Goal: Information Seeking & Learning: Learn about a topic

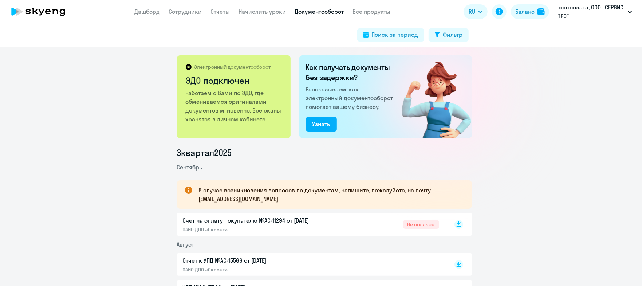
scroll to position [91, 0]
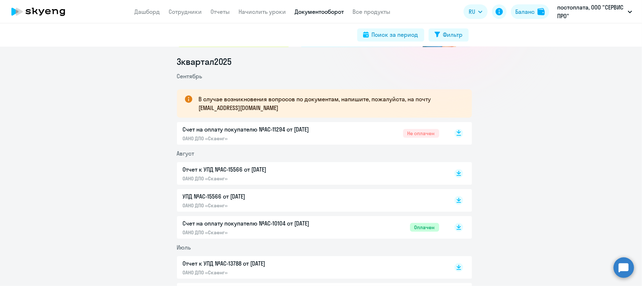
click at [454, 130] on rect at bounding box center [458, 133] width 9 height 9
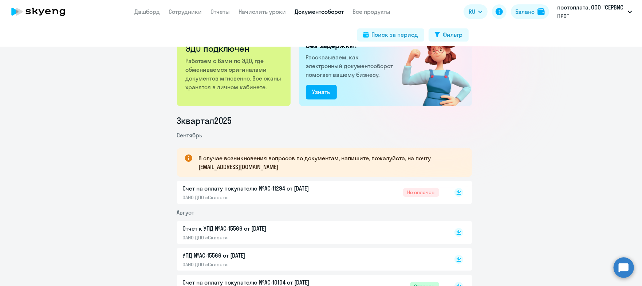
scroll to position [45, 0]
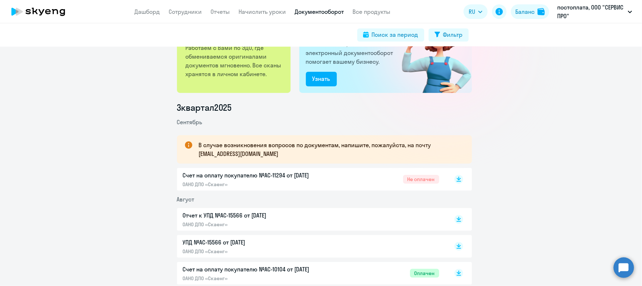
click at [288, 178] on p "Счет на оплату покупателю №AC-11294 от [DATE]" at bounding box center [259, 175] width 153 height 9
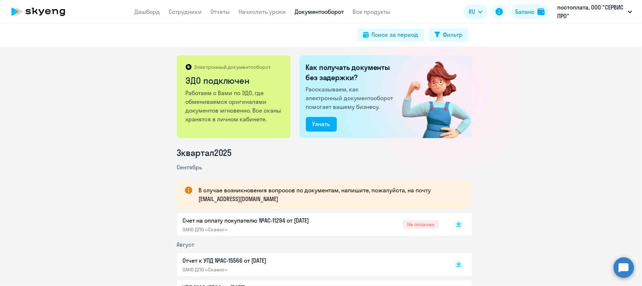
click at [209, 12] on nav "Дашборд Сотрудники Отчеты Начислить уроки Документооборот Все продукты" at bounding box center [263, 11] width 256 height 9
click at [213, 12] on link "Отчеты" at bounding box center [220, 11] width 19 height 7
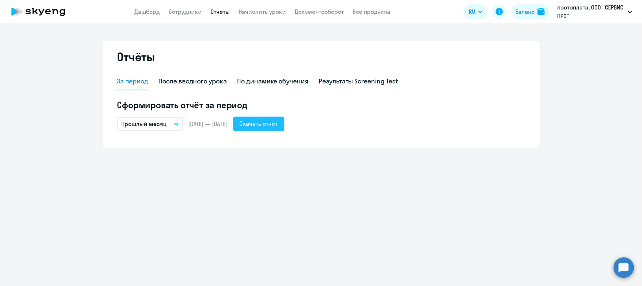
click at [274, 126] on div "Скачать отчёт" at bounding box center [259, 123] width 38 height 9
click at [191, 17] on app-header "Дашборд Сотрудники Отчеты Начислить уроки Документооборот Все продукты Дашборд …" at bounding box center [321, 11] width 642 height 23
click at [190, 11] on link "Сотрудники" at bounding box center [185, 11] width 33 height 7
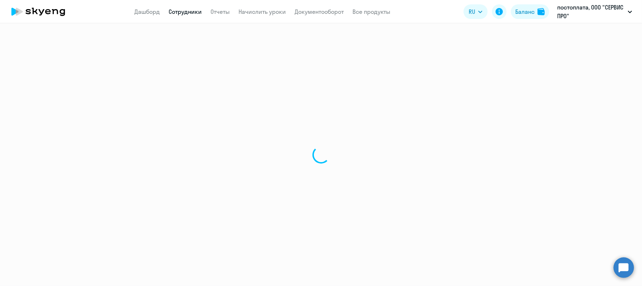
select select "30"
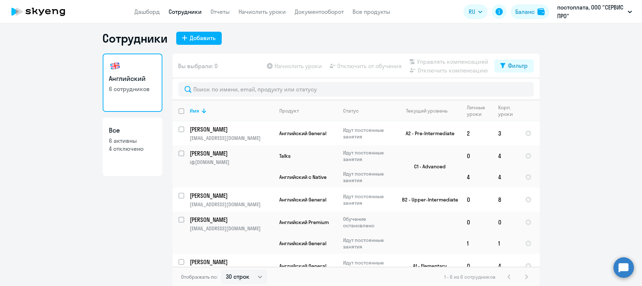
scroll to position [4, 0]
click at [208, 128] on p "[PERSON_NAME]" at bounding box center [231, 128] width 82 height 8
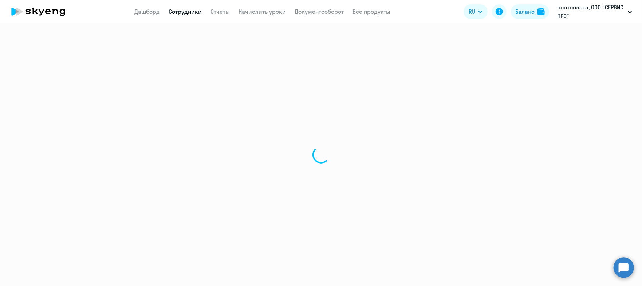
select select "english"
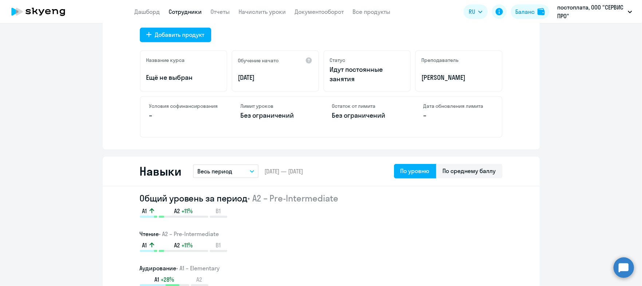
scroll to position [319, 0]
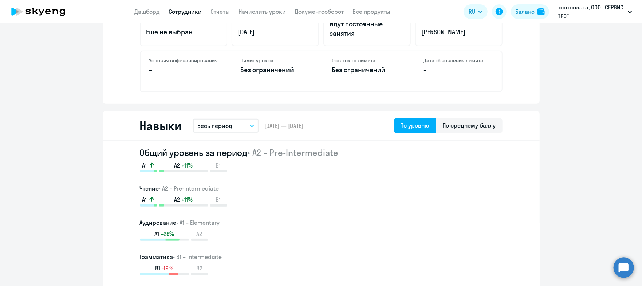
click at [242, 128] on button "Весь период" at bounding box center [226, 126] width 66 height 14
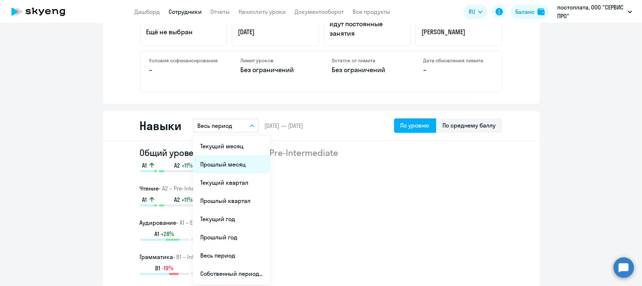
click at [241, 159] on li "Прошлый месяц" at bounding box center [231, 164] width 77 height 18
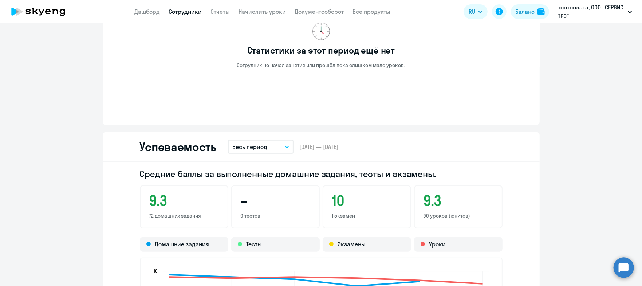
scroll to position [546, 0]
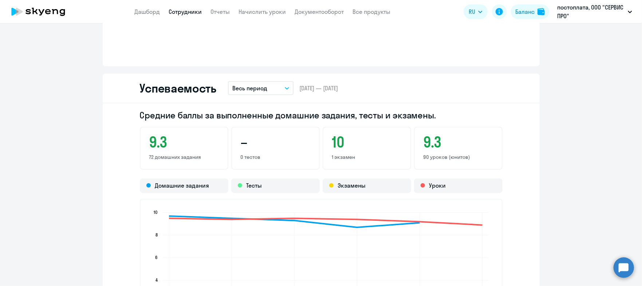
click at [280, 83] on button "Весь период" at bounding box center [261, 88] width 66 height 14
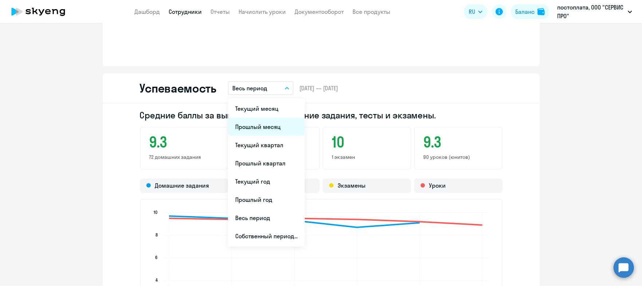
click at [278, 122] on li "Прошлый месяц" at bounding box center [266, 127] width 77 height 18
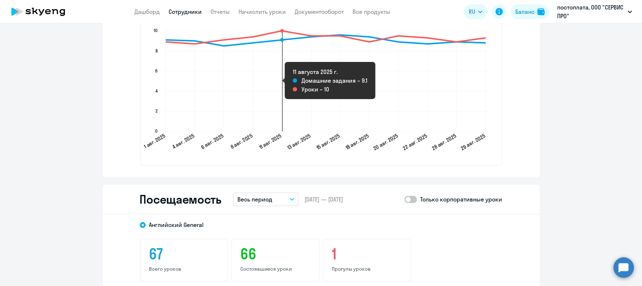
scroll to position [865, 0]
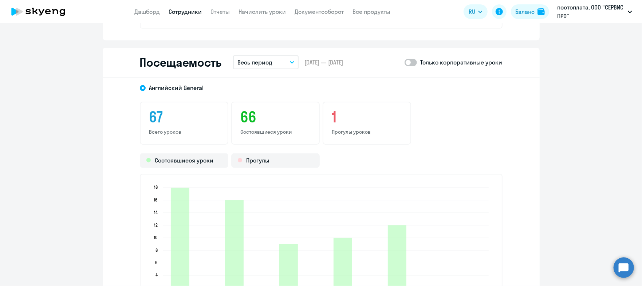
click at [249, 61] on p "Весь период" at bounding box center [254, 62] width 35 height 9
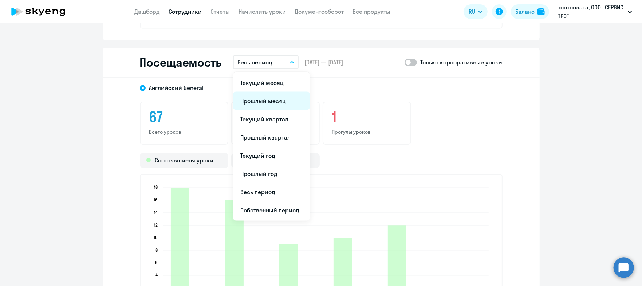
click at [260, 95] on li "Прошлый месяц" at bounding box center [271, 101] width 77 height 18
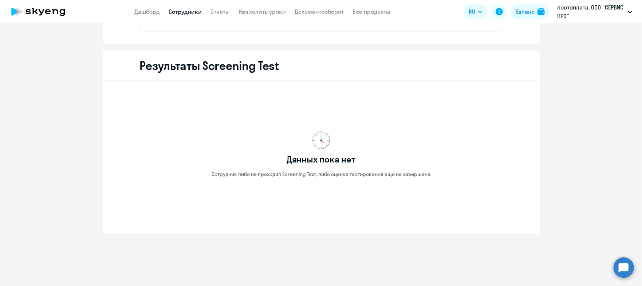
scroll to position [836, 0]
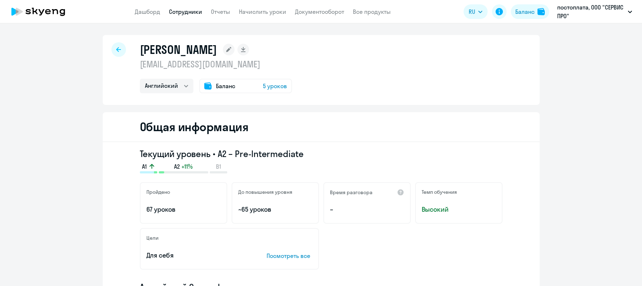
select select "english"
click at [116, 47] on icon at bounding box center [118, 49] width 5 height 5
click at [116, 52] on icon at bounding box center [118, 49] width 5 height 5
click at [177, 15] on link "Сотрудники" at bounding box center [185, 11] width 33 height 7
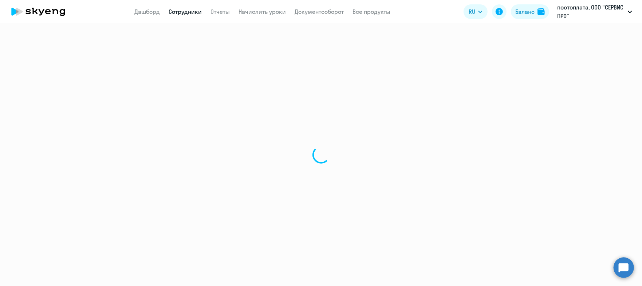
select select "30"
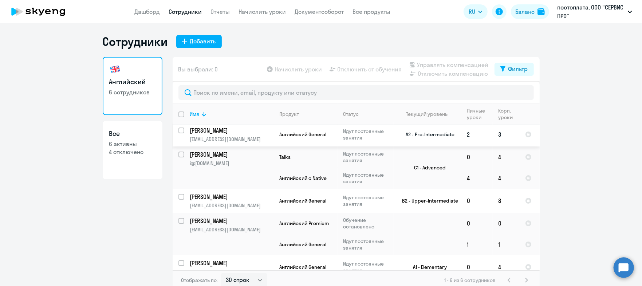
scroll to position [1, 0]
